Goal: Find specific page/section: Find specific page/section

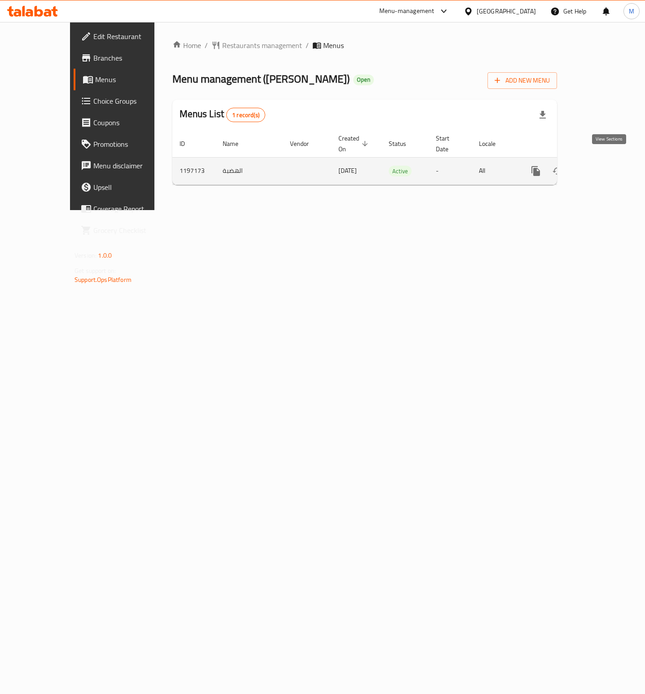
click at [606, 167] on link "enhanced table" at bounding box center [600, 171] width 22 height 22
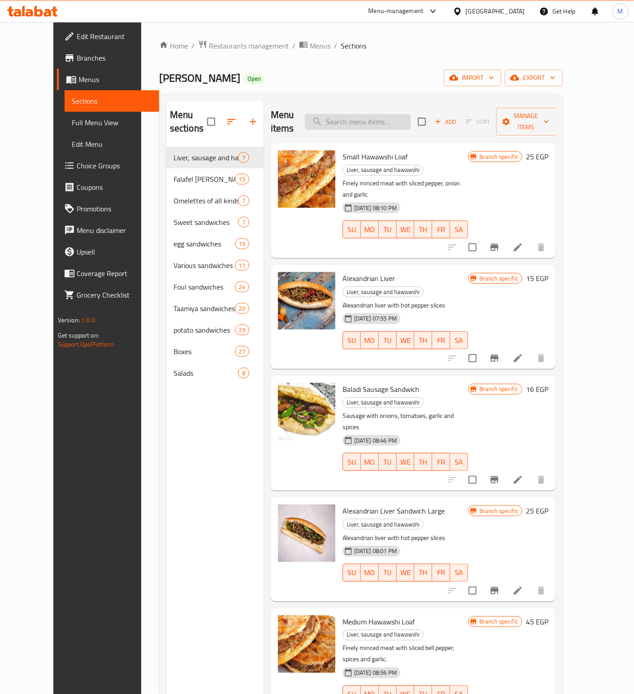
click at [381, 118] on input "search" at bounding box center [358, 122] width 106 height 16
type input "خ"
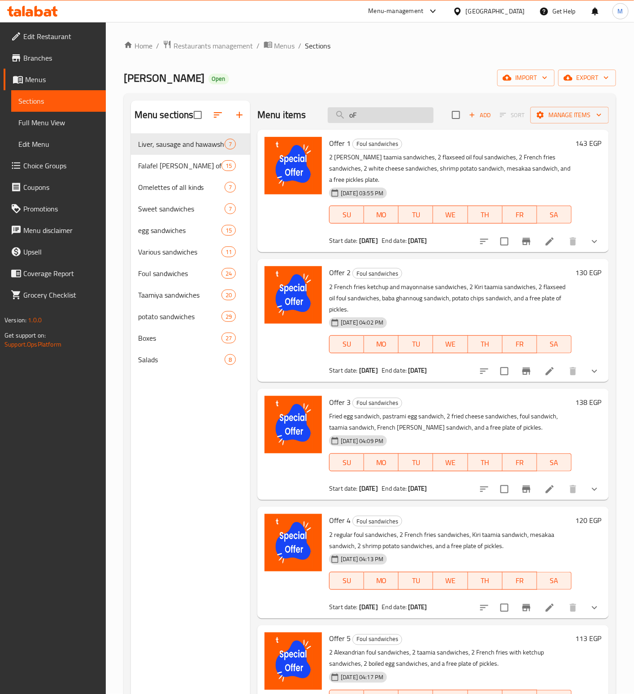
type input "o"
type input "Offer"
drag, startPoint x: 46, startPoint y: 57, endPoint x: 53, endPoint y: 44, distance: 14.9
click at [46, 55] on span "Branches" at bounding box center [60, 57] width 75 height 11
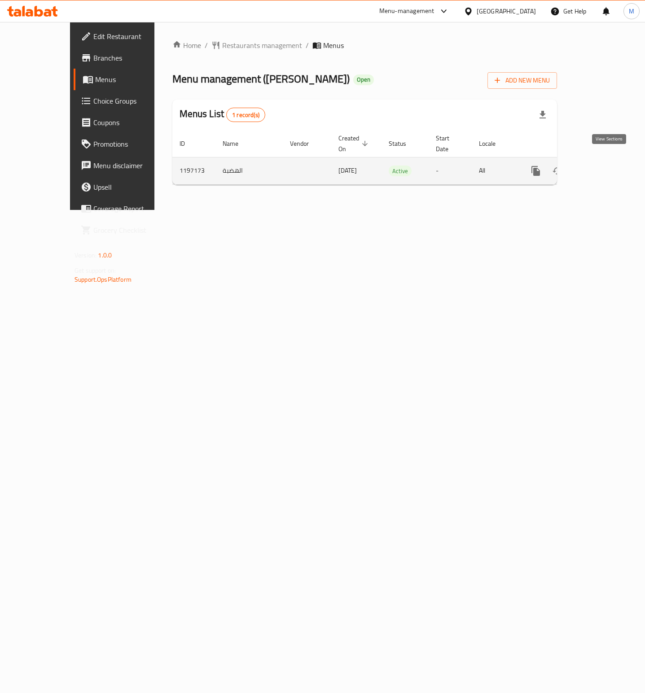
click at [604, 167] on icon "enhanced table" at bounding box center [600, 171] width 8 height 8
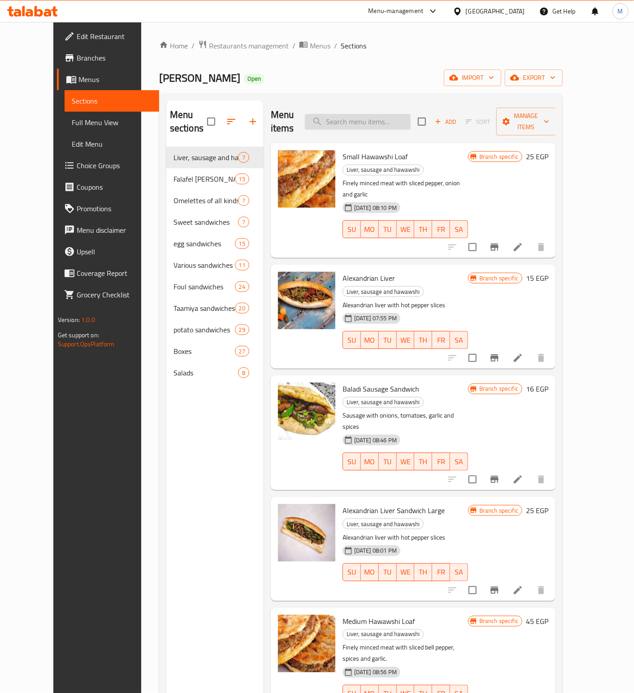
click at [396, 119] on input "search" at bounding box center [358, 122] width 106 height 16
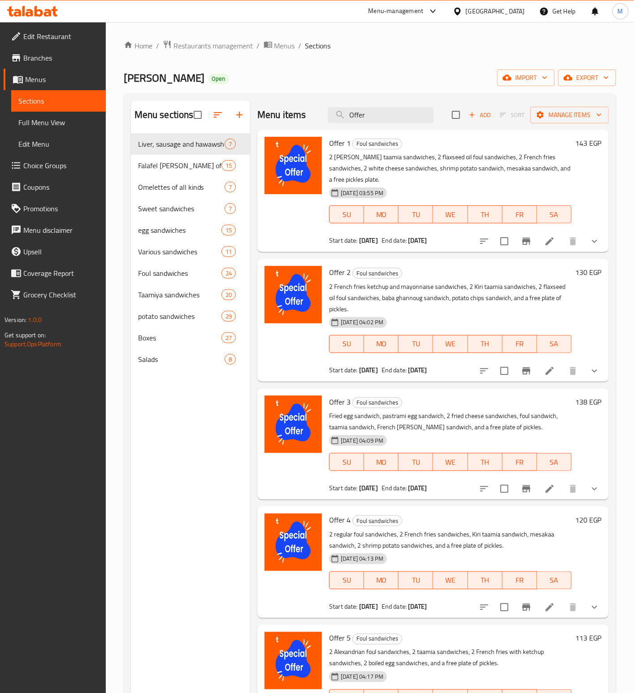
type input "Offer"
click at [604, 366] on div at bounding box center [540, 371] width 132 height 22
click at [594, 367] on icon "show more" at bounding box center [594, 371] width 11 height 11
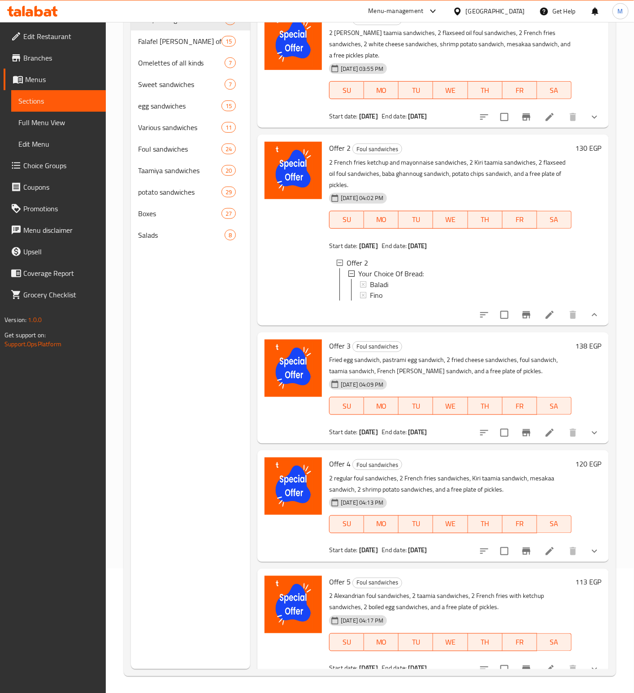
scroll to position [126, 0]
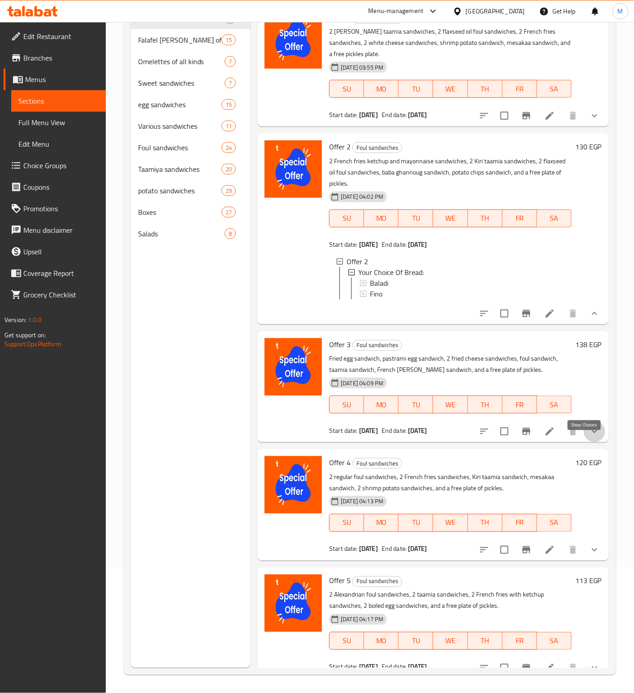
click at [589, 437] on icon "show more" at bounding box center [594, 431] width 11 height 11
